Goal: Book appointment/travel/reservation

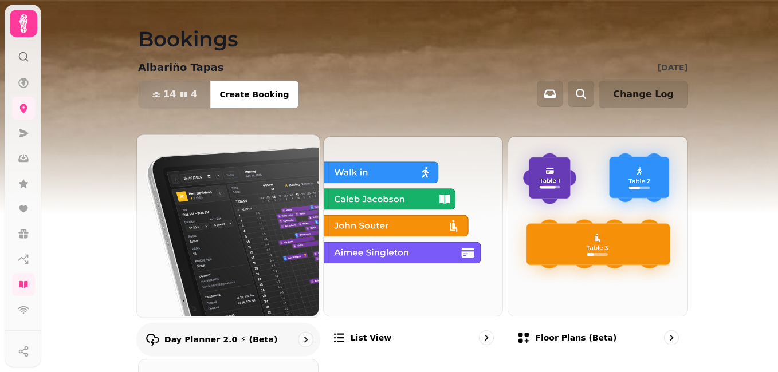
click at [229, 223] on img at bounding box center [227, 224] width 183 height 183
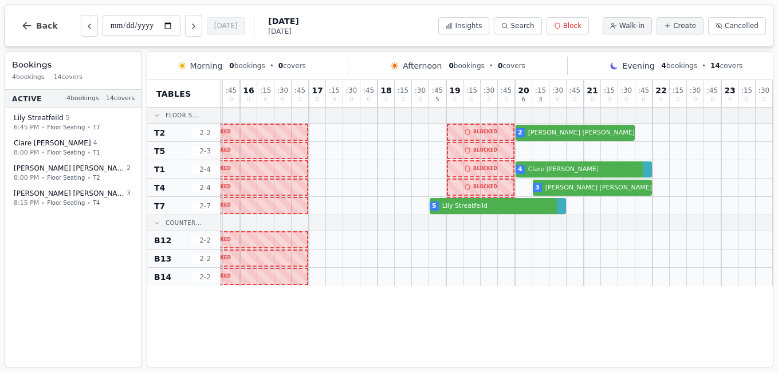
scroll to position [0, 255]
